Goal: Task Accomplishment & Management: Complete application form

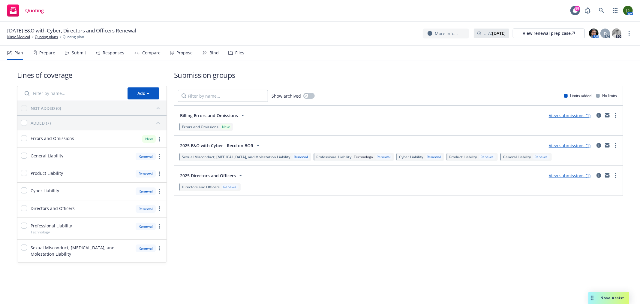
click at [182, 55] on div "Propose" at bounding box center [181, 53] width 23 height 14
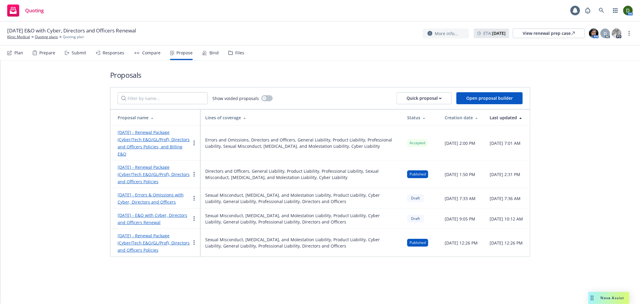
click at [202, 59] on div "Bind" at bounding box center [210, 53] width 17 height 14
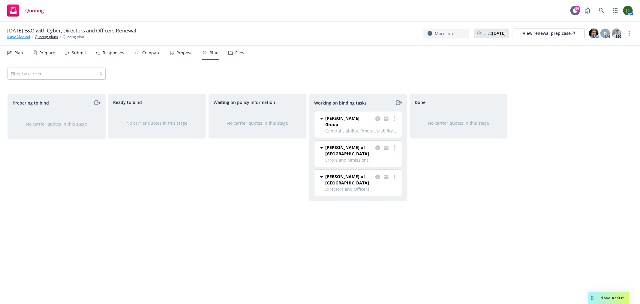
click at [21, 36] on link "Klinic Medical" at bounding box center [18, 36] width 23 height 5
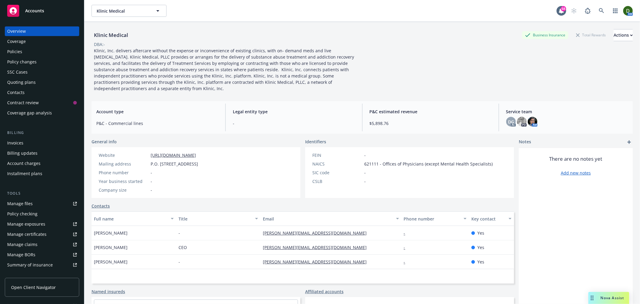
click at [29, 50] on div "Policies" at bounding box center [42, 52] width 70 height 10
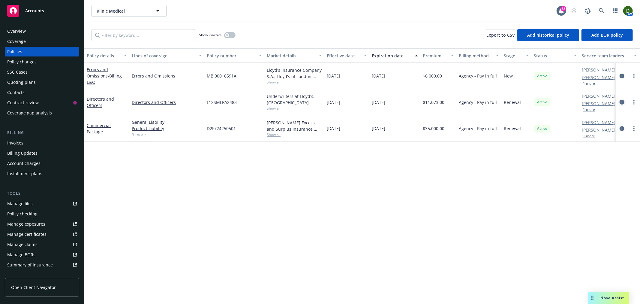
click at [621, 103] on icon "circleInformation" at bounding box center [622, 102] width 5 height 5
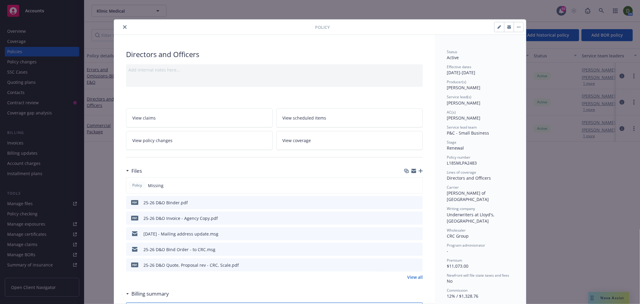
click at [121, 29] on button "close" at bounding box center [124, 26] width 7 height 7
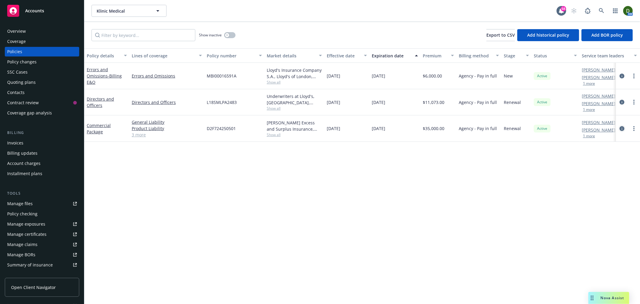
click at [622, 127] on icon "circleInformation" at bounding box center [622, 128] width 5 height 5
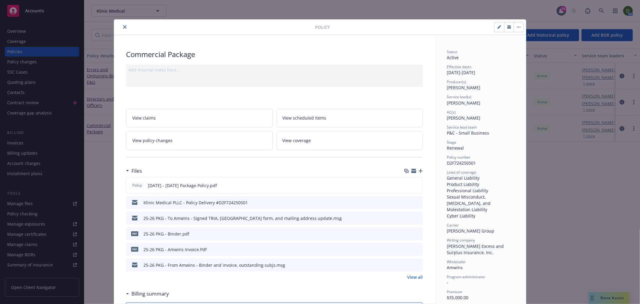
click at [123, 28] on icon "close" at bounding box center [125, 27] width 4 height 4
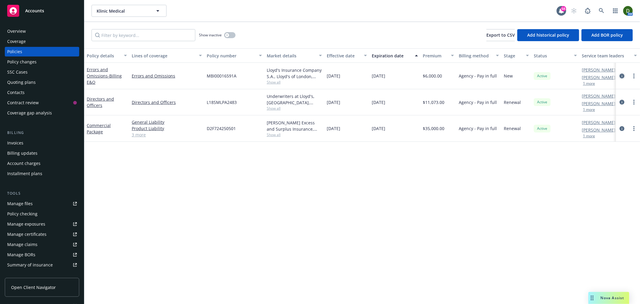
click at [624, 78] on link "circleInformation" at bounding box center [622, 75] width 7 height 7
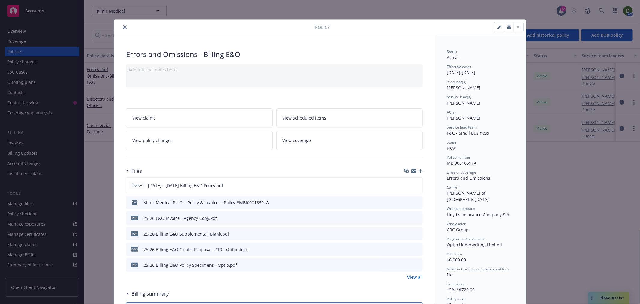
click at [123, 27] on icon "close" at bounding box center [125, 27] width 4 height 4
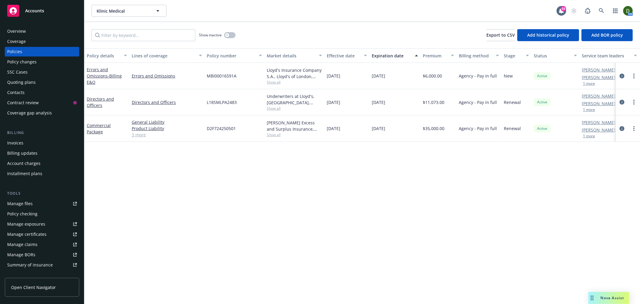
click at [33, 138] on div "Invoices" at bounding box center [42, 143] width 70 height 10
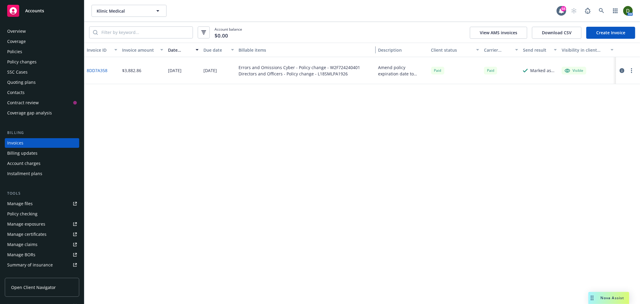
drag, startPoint x: 358, startPoint y: 51, endPoint x: 382, endPoint y: 51, distance: 24.3
click at [383, 50] on div "Invoice ID Invoice amount Date issued Due date Billable items Description Clien…" at bounding box center [362, 50] width 556 height 14
click at [616, 31] on link "Create Invoice" at bounding box center [611, 33] width 49 height 12
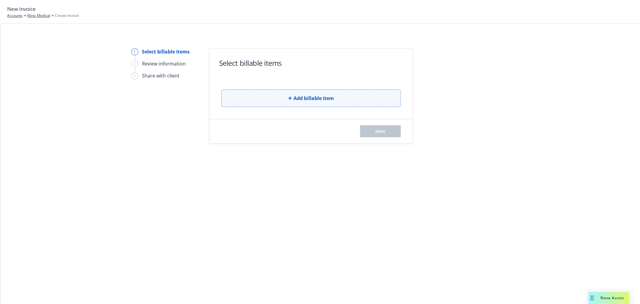
click at [275, 91] on button "Add billable item" at bounding box center [312, 97] width 180 height 17
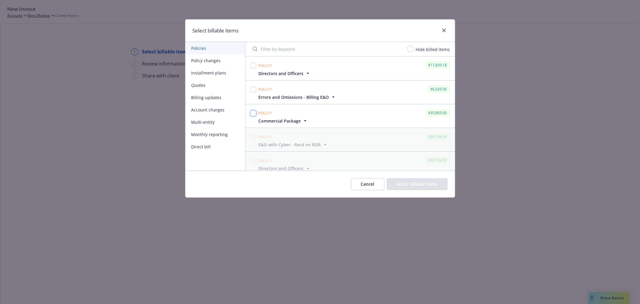
click at [254, 114] on input "checkbox" at bounding box center [253, 113] width 6 height 6
checkbox input "true"
click at [251, 89] on input "checkbox" at bounding box center [253, 89] width 6 height 6
checkbox input "true"
click at [252, 65] on input "checkbox" at bounding box center [253, 65] width 6 height 6
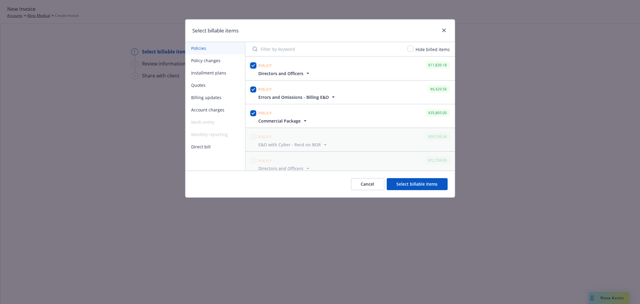
checkbox input "true"
click at [434, 185] on button "Select billable items" at bounding box center [417, 184] width 61 height 12
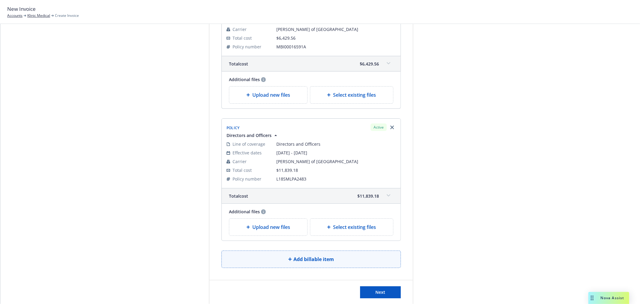
scroll to position [278, 0]
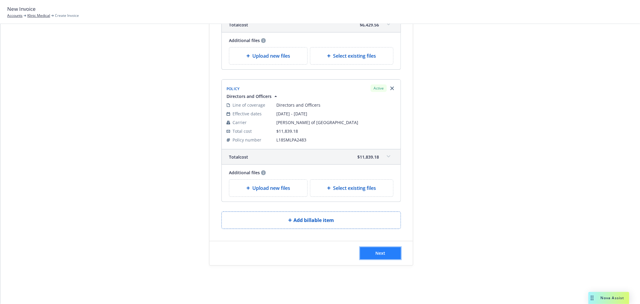
click at [373, 247] on button "Next" at bounding box center [380, 253] width 41 height 12
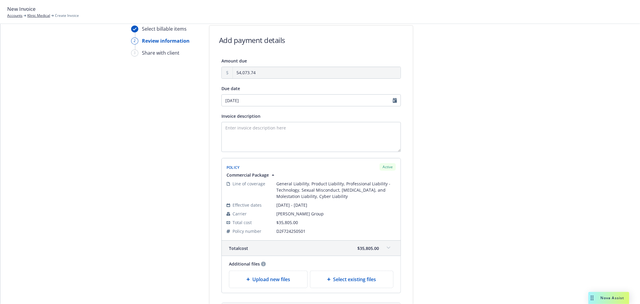
scroll to position [11, 0]
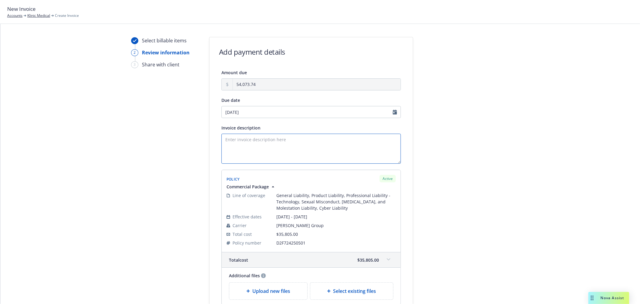
drag, startPoint x: 252, startPoint y: 148, endPoint x: 277, endPoint y: 158, distance: 27.8
click at [252, 148] on textarea "Invoice description" at bounding box center [312, 149] width 180 height 30
select select "October"
select select "2025"
click at [237, 109] on input "10/14/2025" at bounding box center [312, 112] width 180 height 12
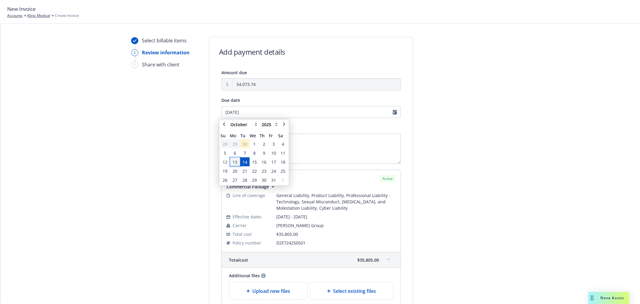
click at [234, 160] on span "13" at bounding box center [235, 162] width 5 height 6
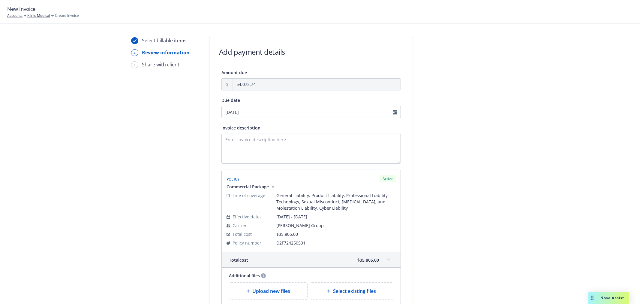
type input "10/13/2025"
click at [265, 143] on textarea "Invoice description" at bounding box center [312, 149] width 180 height 30
click at [283, 144] on textarea "Invoice description" at bounding box center [312, 149] width 180 height 30
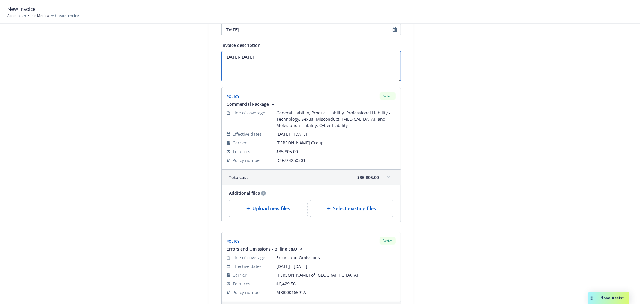
scroll to position [44, 0]
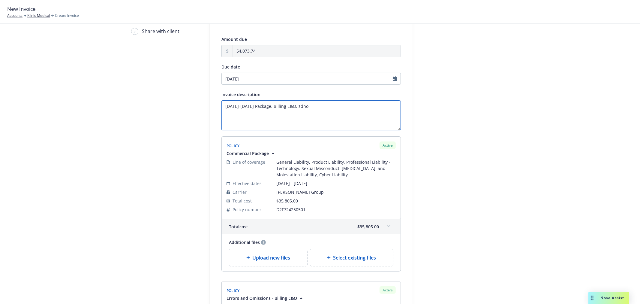
paste textarea "Directors and Officers"
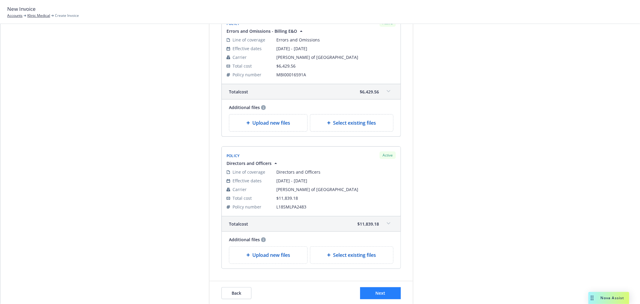
type textarea "2025-2026 Package, Billing E&O, Directors and Officers Premium"
click at [382, 291] on span "Next" at bounding box center [381, 293] width 10 height 6
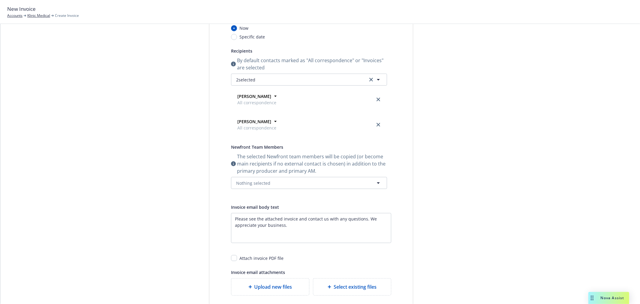
scroll to position [46, 0]
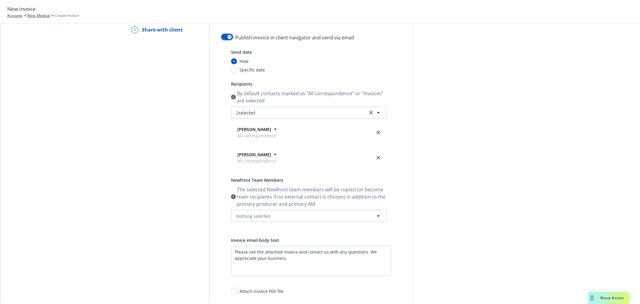
click at [228, 39] on button "button" at bounding box center [227, 37] width 11 height 6
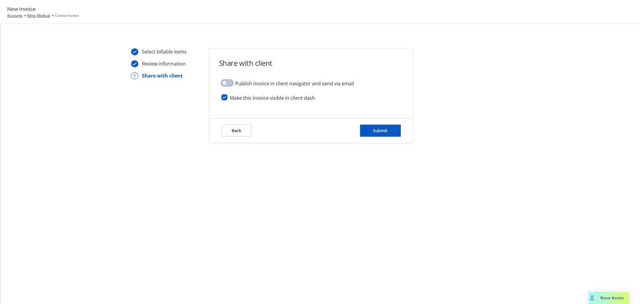
scroll to position [0, 0]
click at [385, 129] on span "Submit" at bounding box center [380, 131] width 15 height 6
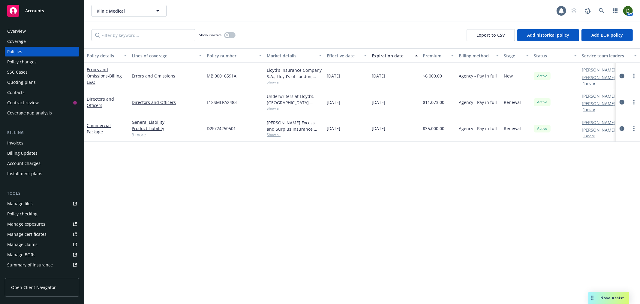
click at [36, 199] on link "Manage files" at bounding box center [42, 204] width 74 height 10
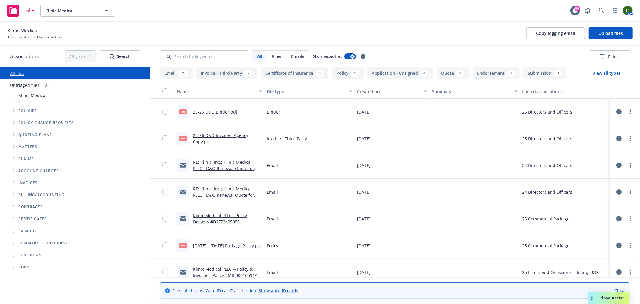
click at [199, 136] on link "25-26 D&O Invoice - Agency Copy.pdf" at bounding box center [220, 138] width 55 height 12
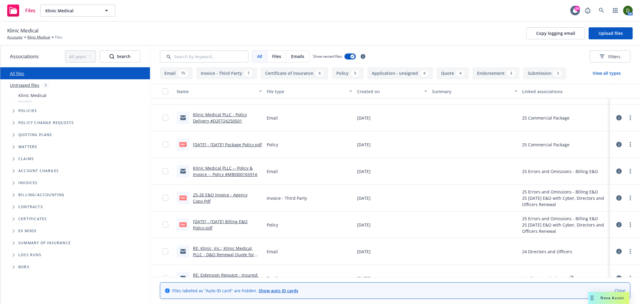
scroll to position [167, 0]
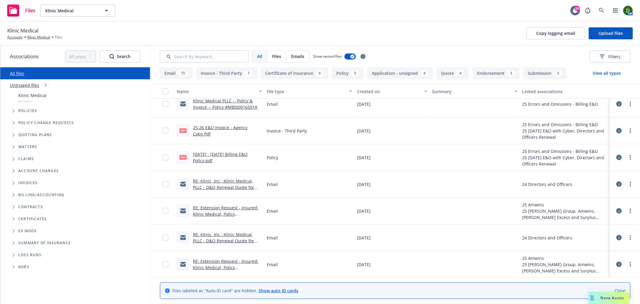
click at [223, 125] on link "25-26 E&O Invoice - Agency Copy.Pdf" at bounding box center [220, 131] width 55 height 12
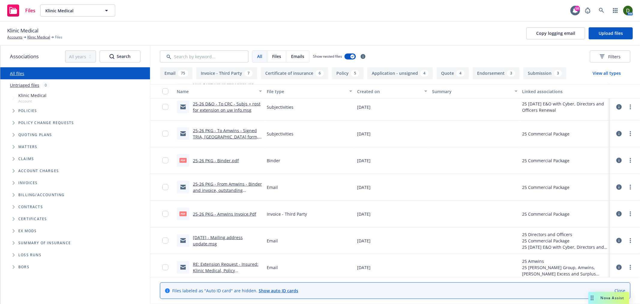
scroll to position [400, 0]
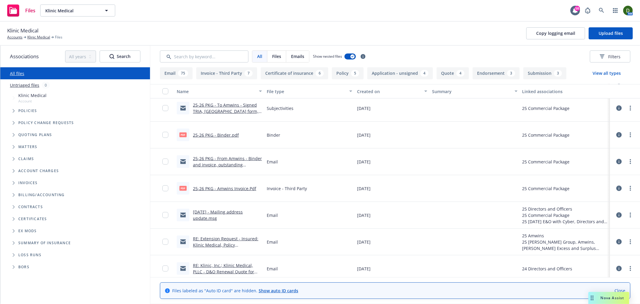
click at [220, 189] on link "25-26 PKG - Amwins Invoice.Pdf" at bounding box center [224, 189] width 63 height 6
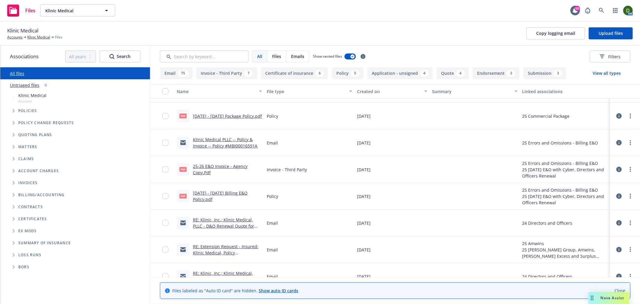
scroll to position [0, 0]
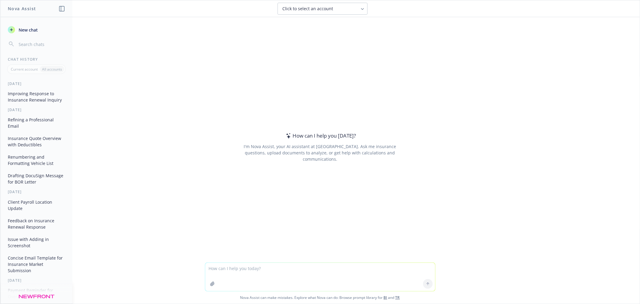
type textarea "w"
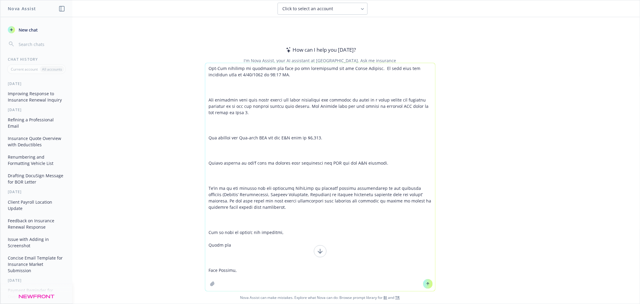
type textarea "loremi d sitame co adipi el sed doeius te inci utlabo etdolore magnaal EN adm v…"
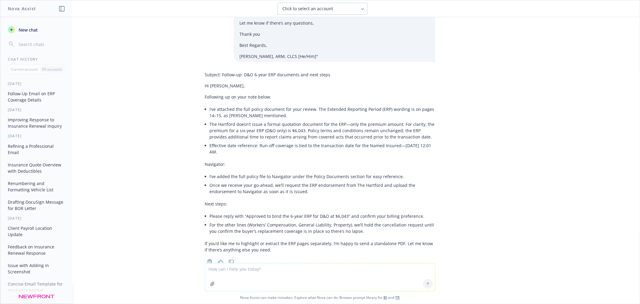
scroll to position [492, 0]
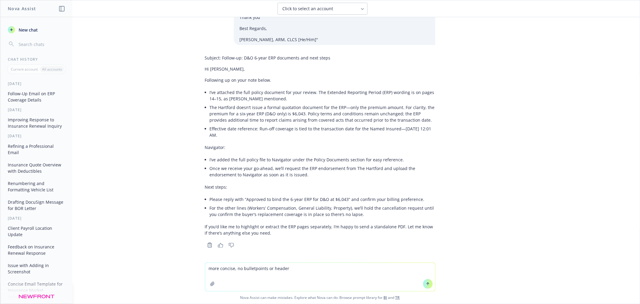
type textarea "more concise, no bulletpoints or headers"
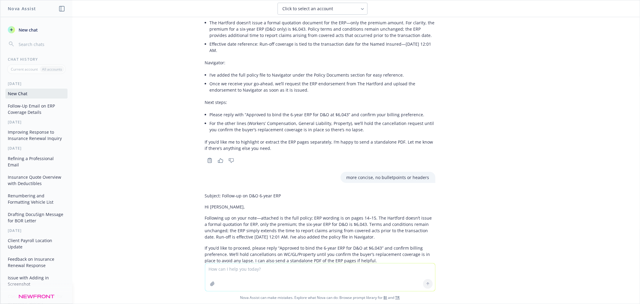
scroll to position [615, 0]
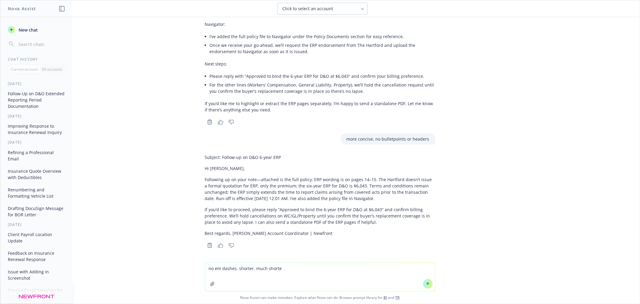
type textarea "no em dashes. shorter. much shorter"
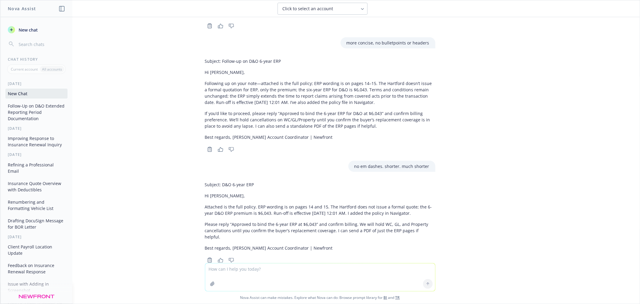
scroll to position [719, 0]
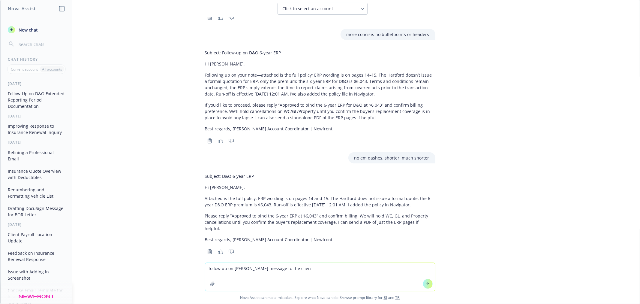
type textarea "follow up on [PERSON_NAME] message to the client"
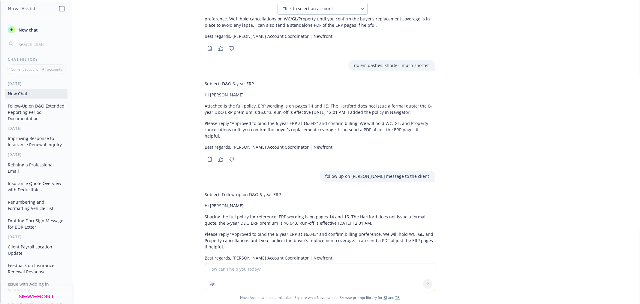
scroll to position [830, 0]
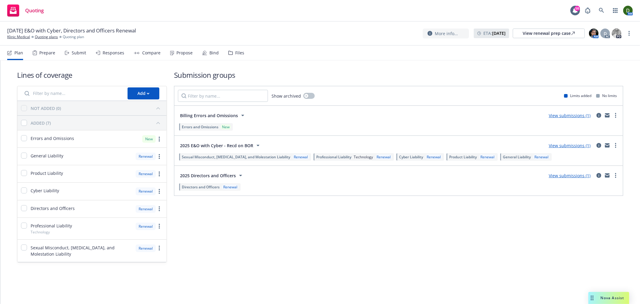
click at [192, 56] on div "Plan Prepare Submit Responses Compare Propose Bind Files" at bounding box center [125, 53] width 237 height 14
click at [187, 51] on div "Propose" at bounding box center [185, 52] width 16 height 5
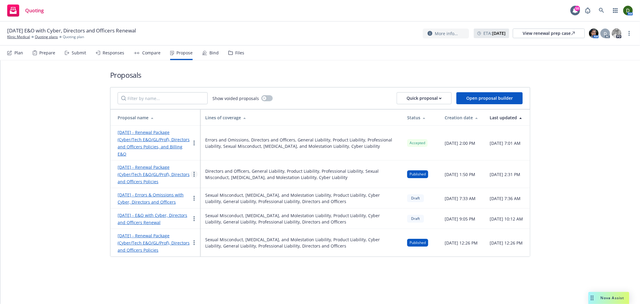
click at [193, 171] on link "more" at bounding box center [194, 174] width 7 height 7
click at [216, 220] on link "Void" at bounding box center [217, 218] width 53 height 12
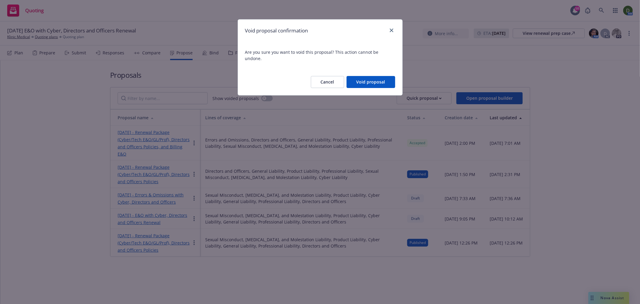
click at [379, 69] on div "Cancel Void proposal" at bounding box center [320, 82] width 165 height 26
click at [379, 76] on button "Void proposal" at bounding box center [371, 82] width 49 height 12
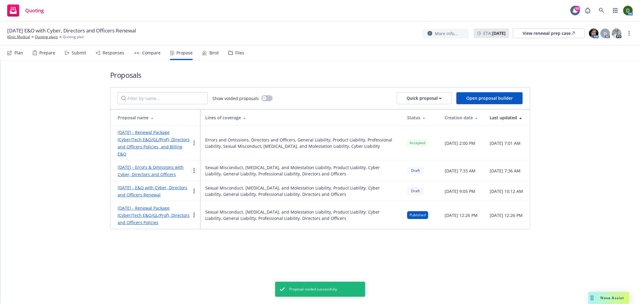
click at [194, 168] on icon "more" at bounding box center [194, 170] width 1 height 5
click at [207, 222] on link "Void" at bounding box center [217, 218] width 53 height 12
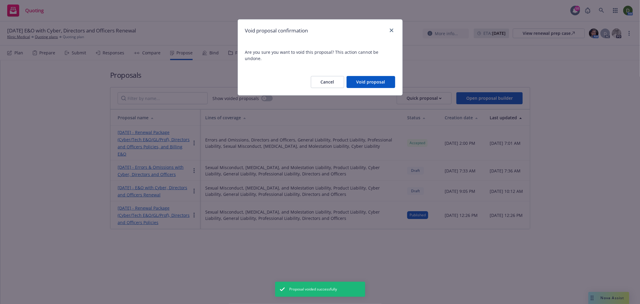
click at [375, 80] on button "Void proposal" at bounding box center [371, 82] width 49 height 12
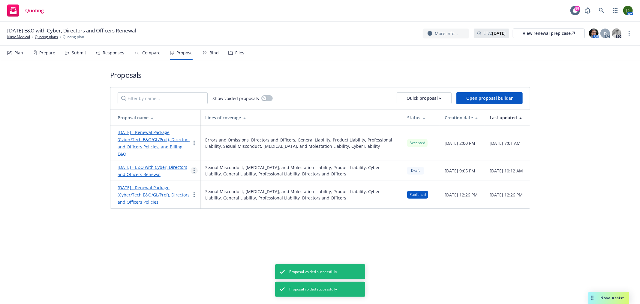
click at [194, 167] on link "more" at bounding box center [194, 170] width 7 height 7
click at [206, 211] on link "Void" at bounding box center [217, 215] width 53 height 12
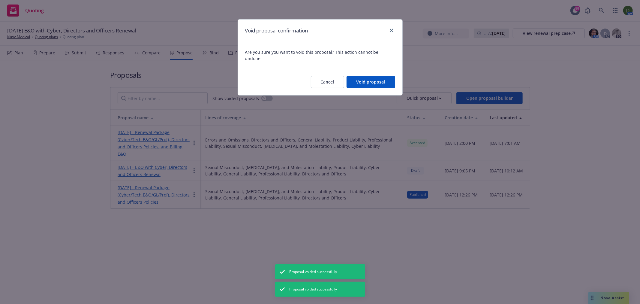
click at [366, 76] on button "Void proposal" at bounding box center [371, 82] width 49 height 12
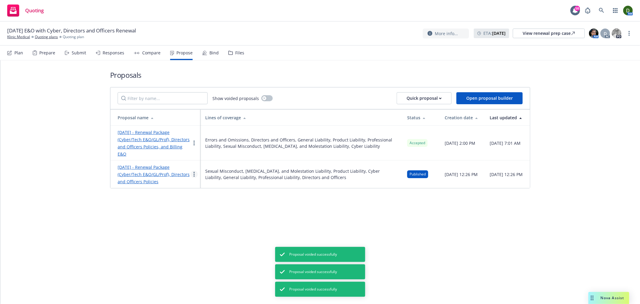
click at [196, 171] on link "more" at bounding box center [194, 174] width 7 height 7
click at [202, 220] on span "Void" at bounding box center [202, 218] width 23 height 6
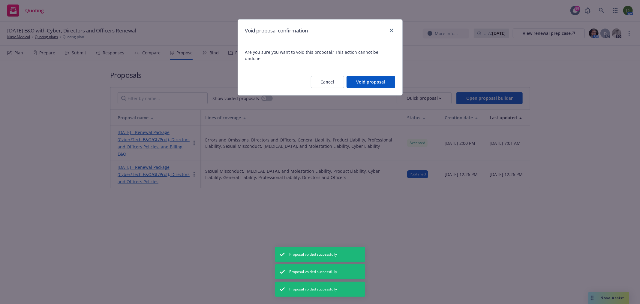
click at [362, 76] on button "Void proposal" at bounding box center [371, 82] width 49 height 12
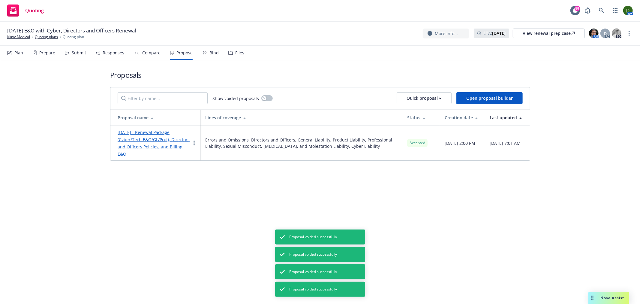
click at [204, 57] on div "Bind" at bounding box center [210, 53] width 17 height 14
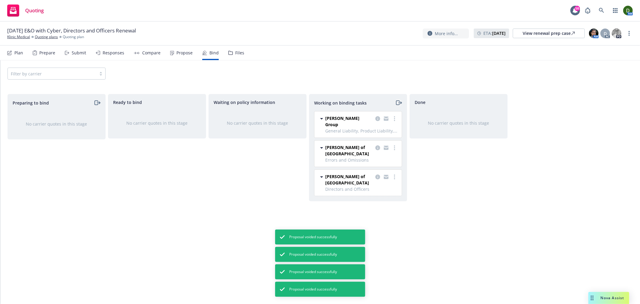
click at [399, 101] on icon "moveRight" at bounding box center [398, 102] width 7 height 7
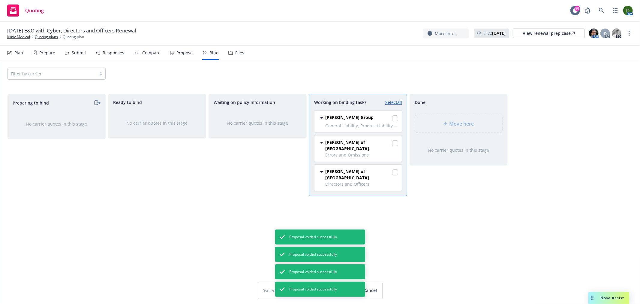
click at [393, 101] on link "Select all" at bounding box center [393, 102] width 17 height 6
checkbox input "true"
click at [459, 125] on span "Move here" at bounding box center [462, 123] width 25 height 7
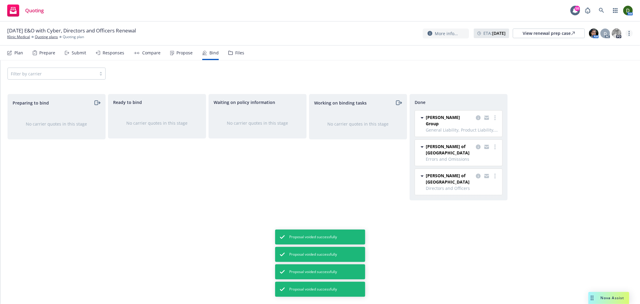
click at [630, 33] on icon "more" at bounding box center [629, 33] width 1 height 5
click at [603, 90] on link "Archive quoting plan" at bounding box center [599, 94] width 67 height 12
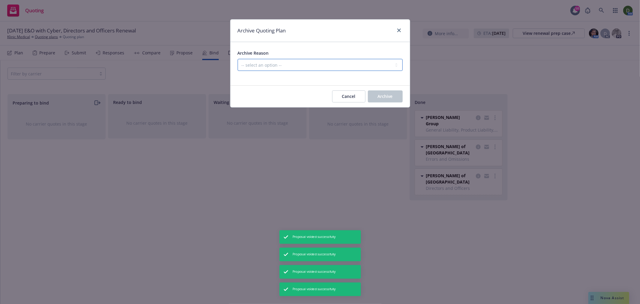
click at [339, 66] on select "-- select an option -- All policies in this renewal plan are auto-renewed Creat…" at bounding box center [320, 65] width 165 height 12
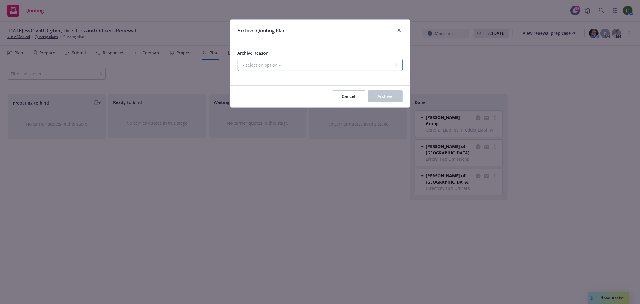
select select "ARCHIVED_RENEWAL_COMPLETED"
click at [238, 59] on select "-- select an option -- All policies in this renewal plan are auto-renewed Creat…" at bounding box center [320, 65] width 165 height 12
click at [373, 95] on button "Archive" at bounding box center [385, 96] width 35 height 12
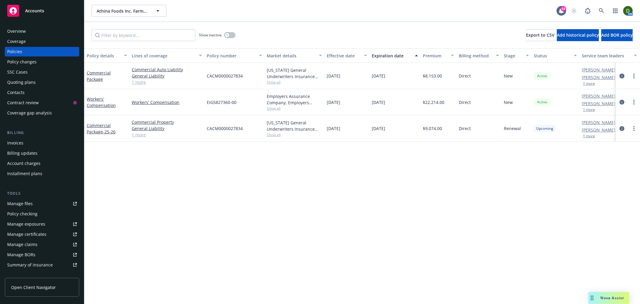
click at [624, 75] on icon "circleInformation" at bounding box center [622, 76] width 5 height 5
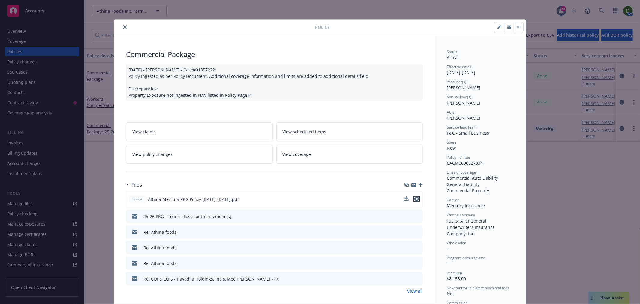
click at [414, 198] on icon "preview file" at bounding box center [416, 199] width 5 height 4
click at [124, 28] on icon "close" at bounding box center [125, 27] width 4 height 4
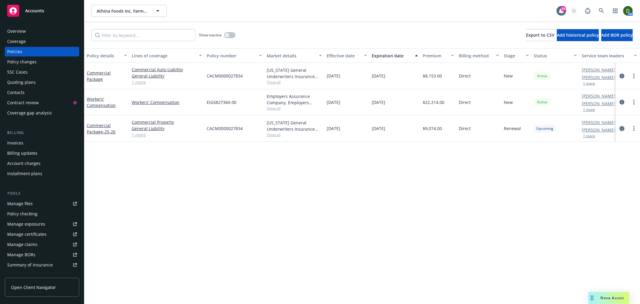
click at [623, 130] on icon "circleInformation" at bounding box center [622, 128] width 5 height 5
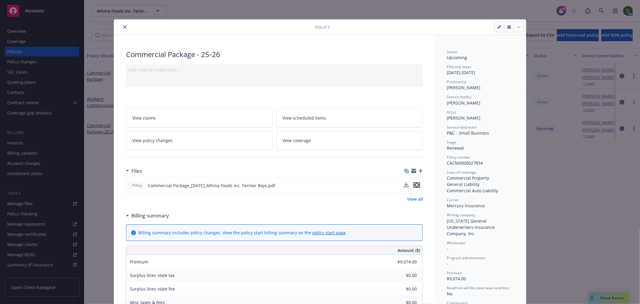
click at [416, 185] on icon "preview file" at bounding box center [416, 185] width 5 height 4
click at [124, 30] on button "close" at bounding box center [124, 26] width 7 height 7
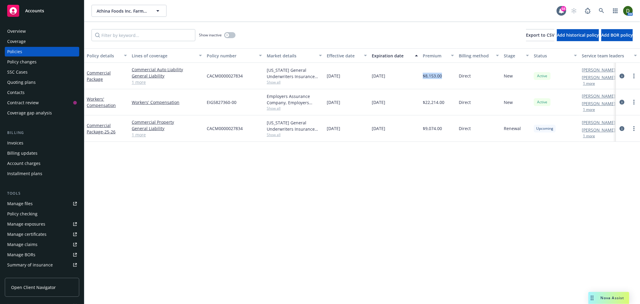
drag, startPoint x: 445, startPoint y: 74, endPoint x: 421, endPoint y: 72, distance: 23.7
click at [421, 72] on div "$8,153.00" at bounding box center [439, 76] width 36 height 26
copy span "$8,153.00"
drag, startPoint x: 444, startPoint y: 128, endPoint x: 418, endPoint y: 129, distance: 25.6
click at [418, 129] on div "Commercial Package - 25-26 Commercial Property General Liability Commercial Aut…" at bounding box center [373, 128] width 579 height 26
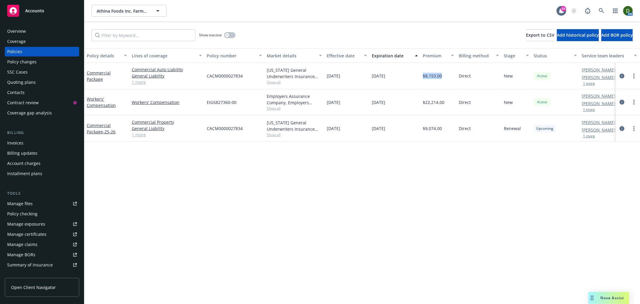
copy div "$9,074.00"
